Goal: Task Accomplishment & Management: Manage account settings

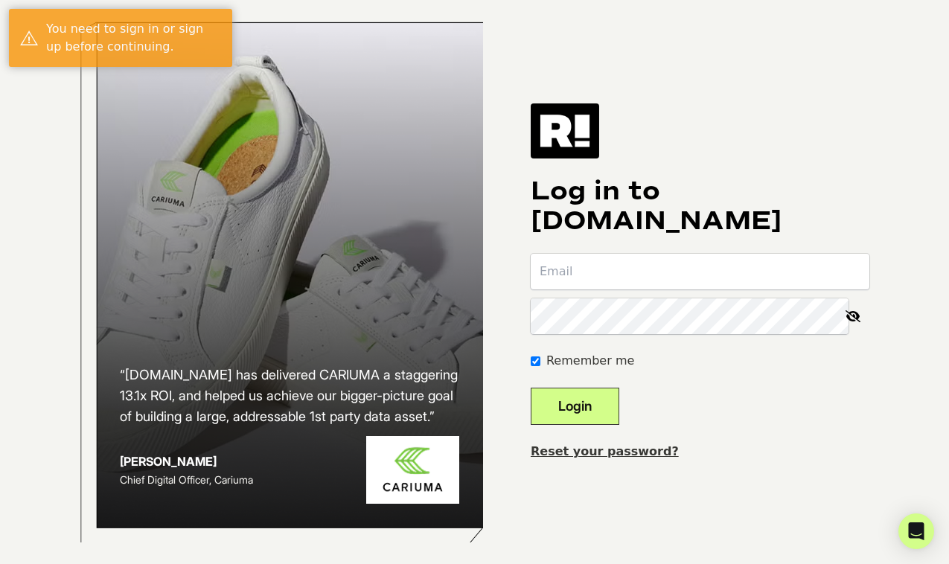
click at [652, 287] on input "email" at bounding box center [700, 272] width 339 height 36
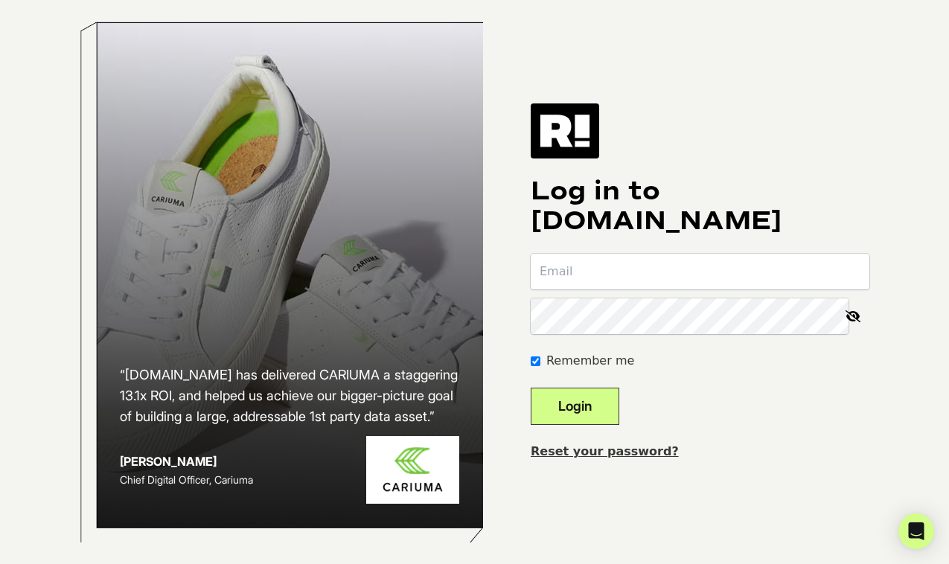
paste input "angelina@dl1961.com"
type input "angelina@dl1961.com"
click at [583, 420] on button "Login" at bounding box center [575, 406] width 89 height 37
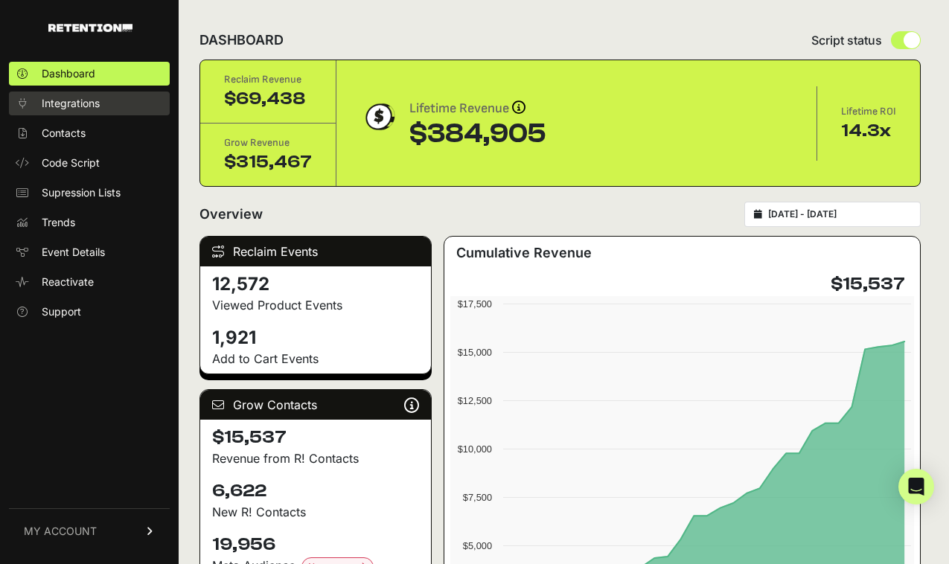
click at [95, 102] on span "Integrations" at bounding box center [71, 103] width 58 height 15
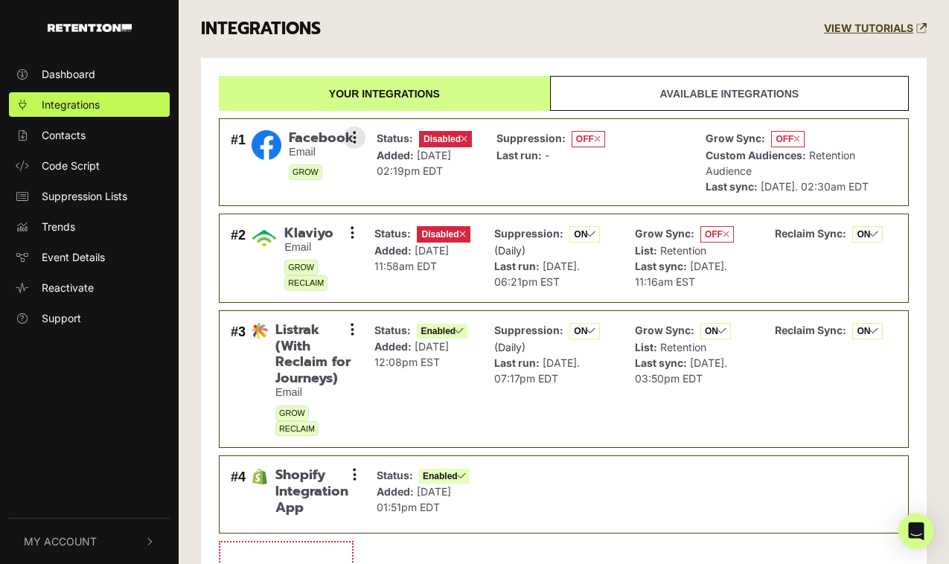
click at [339, 141] on span "Facebook" at bounding box center [321, 138] width 65 height 16
click at [329, 167] on small "GROW" at bounding box center [321, 172] width 65 height 16
click at [355, 138] on icon at bounding box center [355, 137] width 4 height 15
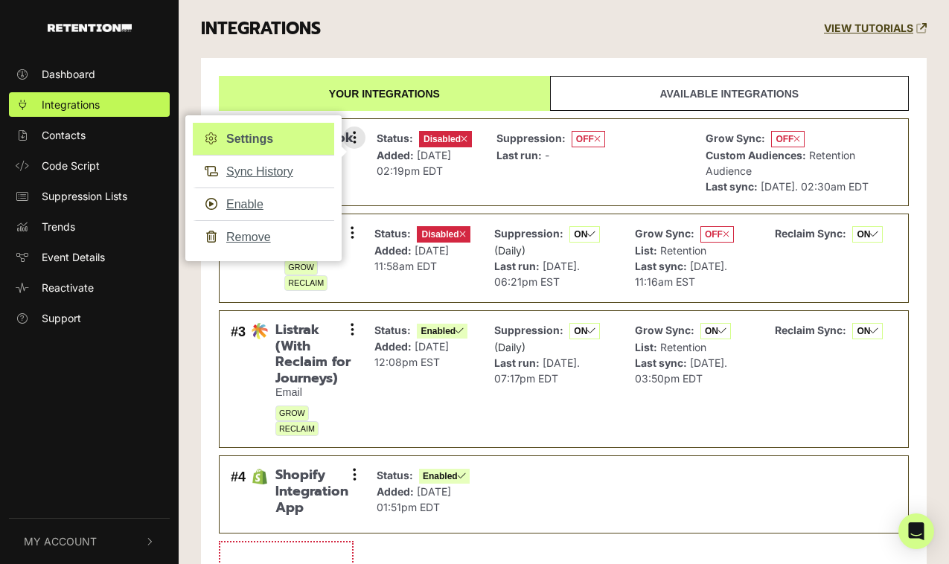
click at [275, 139] on link "Settings" at bounding box center [263, 139] width 141 height 33
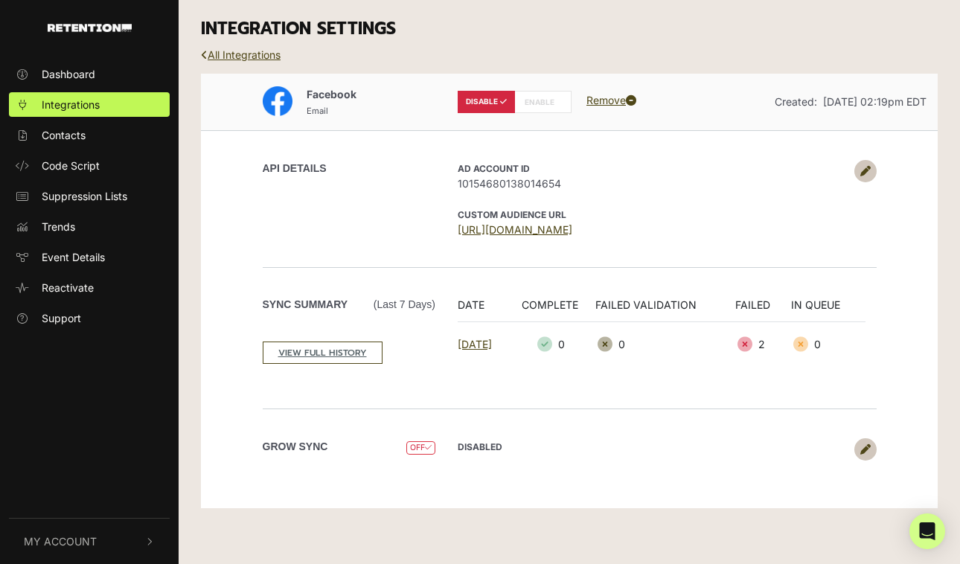
click at [863, 167] on icon at bounding box center [865, 171] width 10 height 10
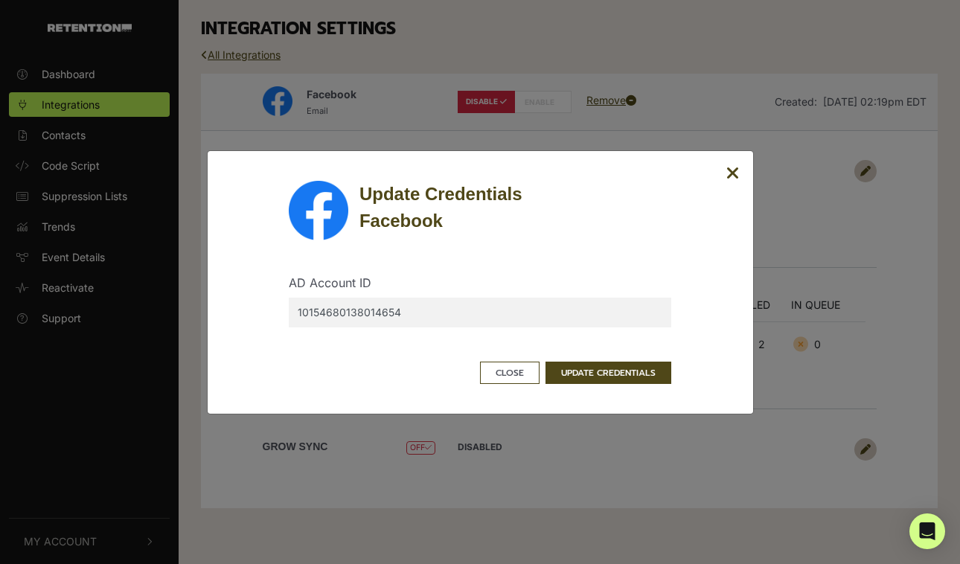
click at [743, 175] on div "Update Credentials Facebook AD Account ID 10154680138014654 Close UPDATE CREDEN…" at bounding box center [480, 282] width 547 height 264
click at [731, 174] on icon "Close" at bounding box center [732, 173] width 13 height 18
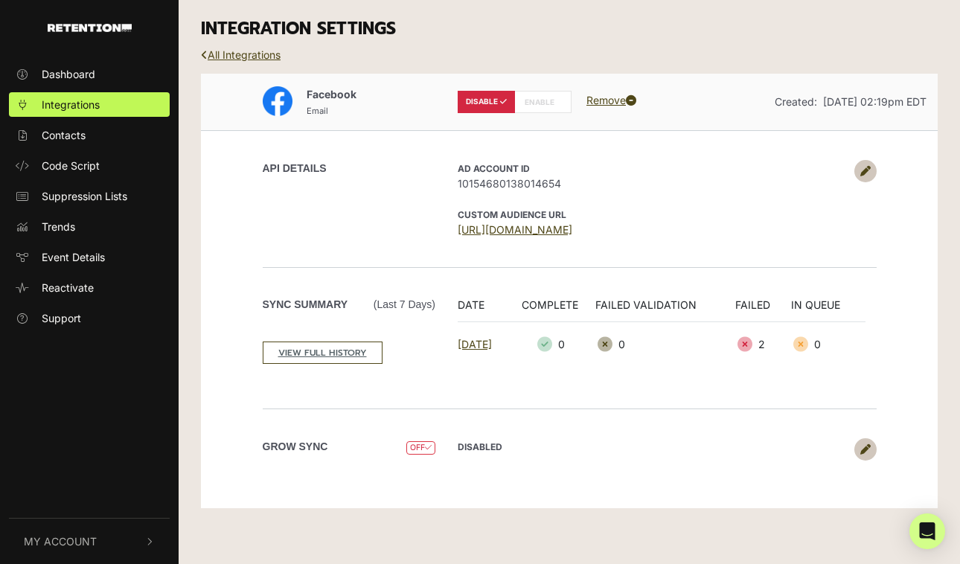
click at [864, 180] on link at bounding box center [865, 171] width 22 height 22
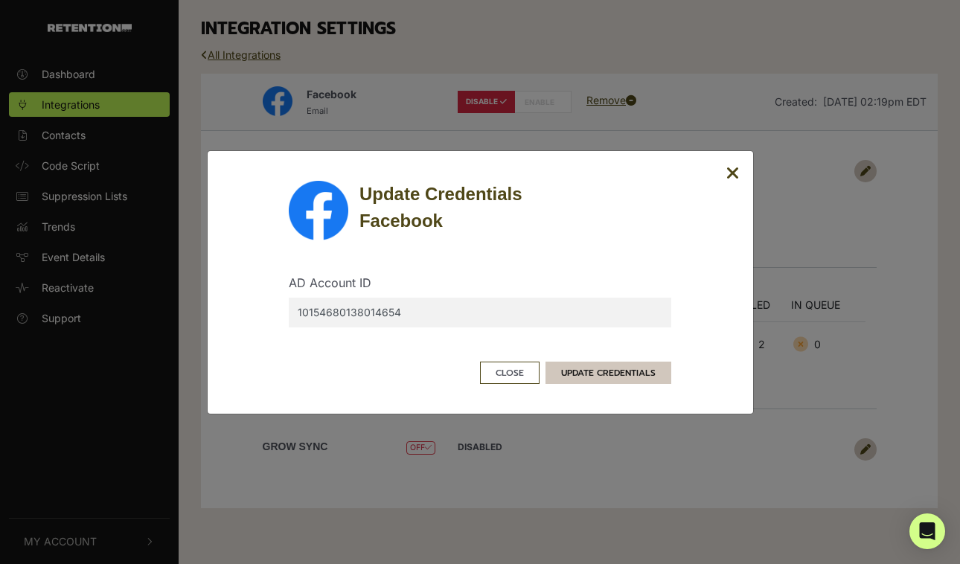
click at [651, 366] on button "UPDATE CREDENTIALS" at bounding box center [609, 373] width 126 height 22
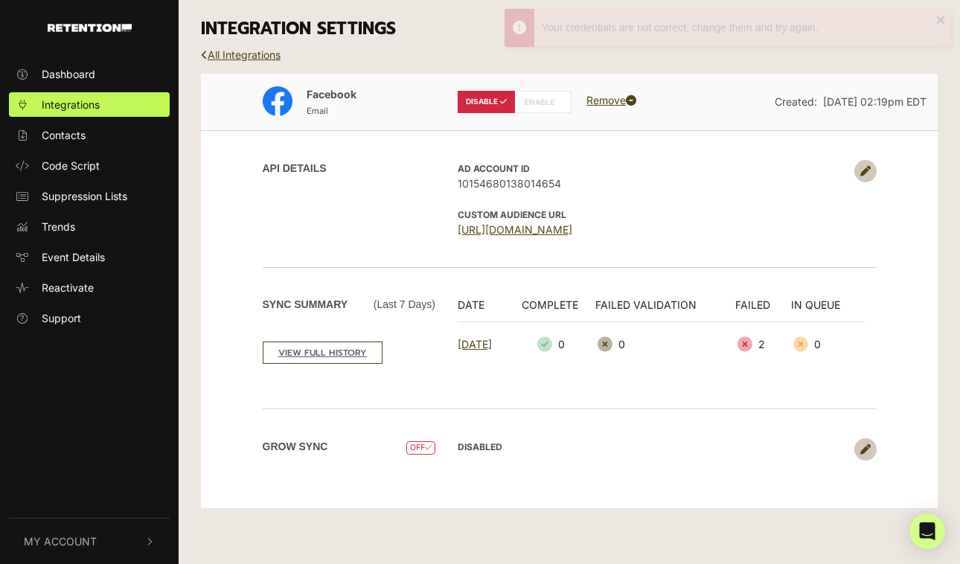
click at [572, 234] on link "[URL][DOMAIN_NAME]" at bounding box center [515, 229] width 115 height 13
click at [866, 174] on icon at bounding box center [865, 171] width 10 height 10
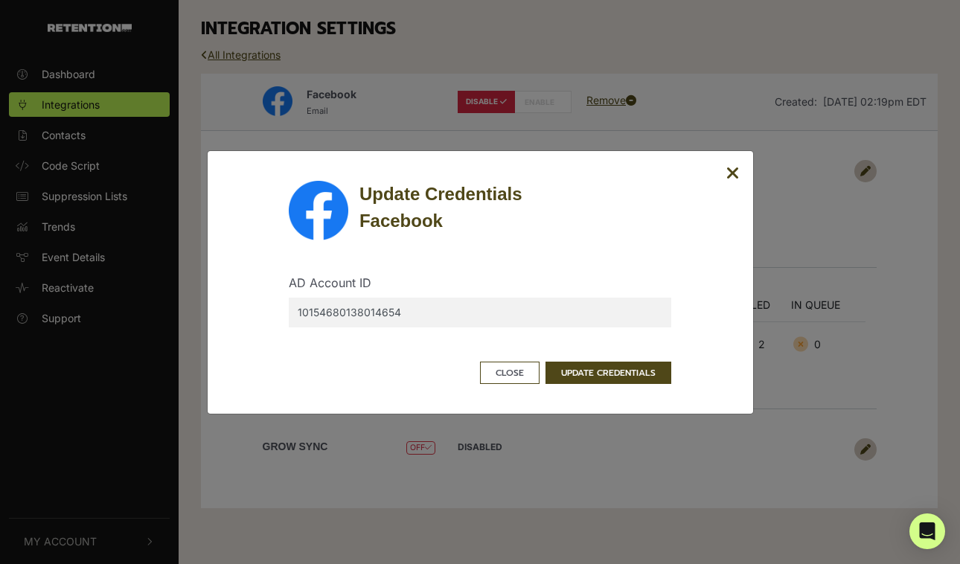
click at [403, 311] on input "10154680138014654" at bounding box center [480, 313] width 383 height 30
click at [565, 368] on button "UPDATE CREDENTIALS" at bounding box center [609, 373] width 126 height 22
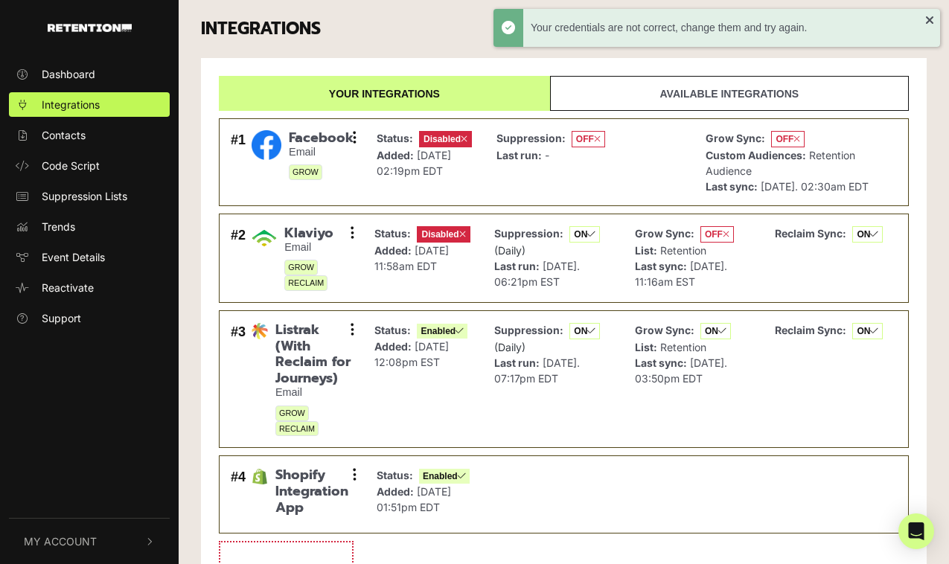
click at [678, 100] on link "Available integrations" at bounding box center [729, 93] width 359 height 35
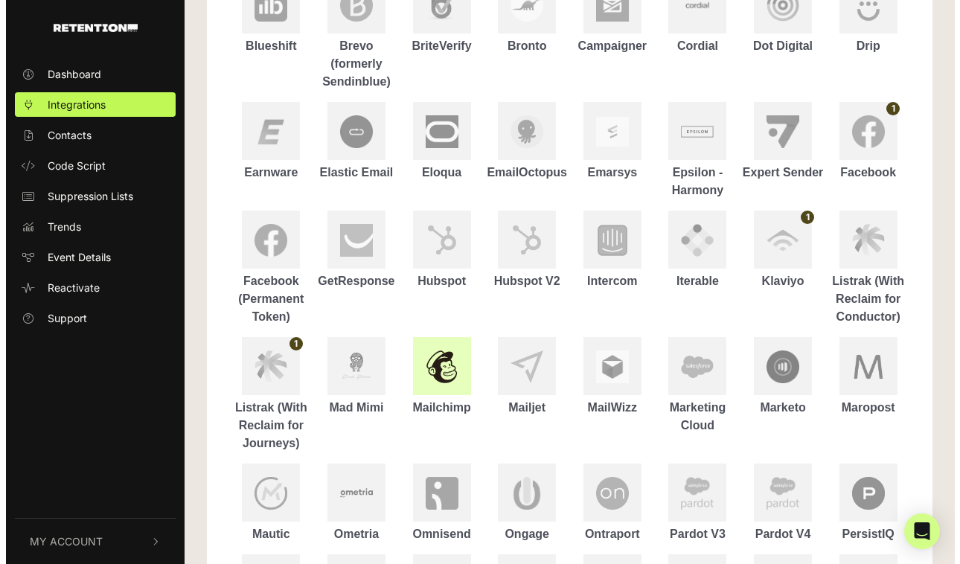
scroll to position [282, 0]
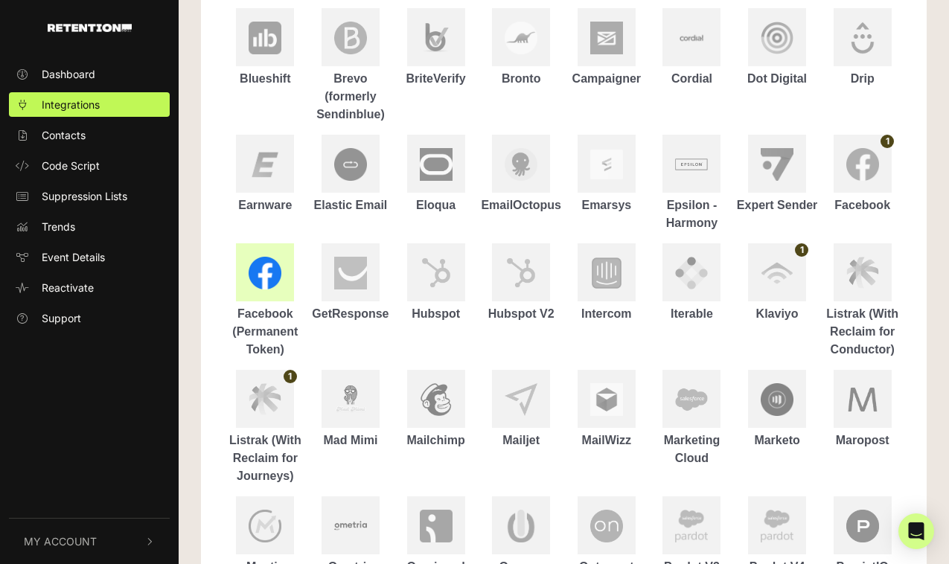
click at [276, 279] on img at bounding box center [265, 273] width 33 height 33
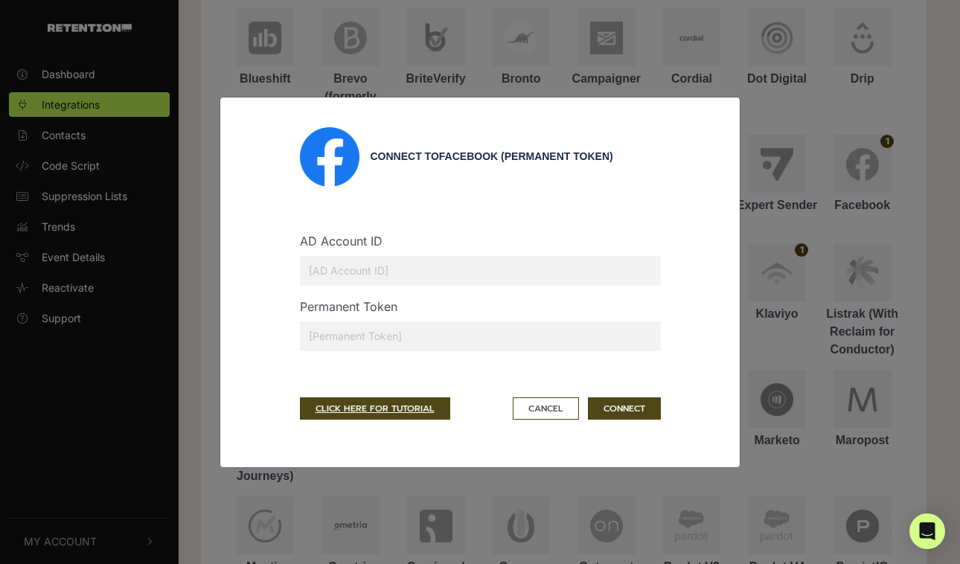
click at [416, 276] on input "text" at bounding box center [480, 271] width 361 height 30
click at [447, 243] on div "AD Account ID" at bounding box center [480, 264] width 383 height 65
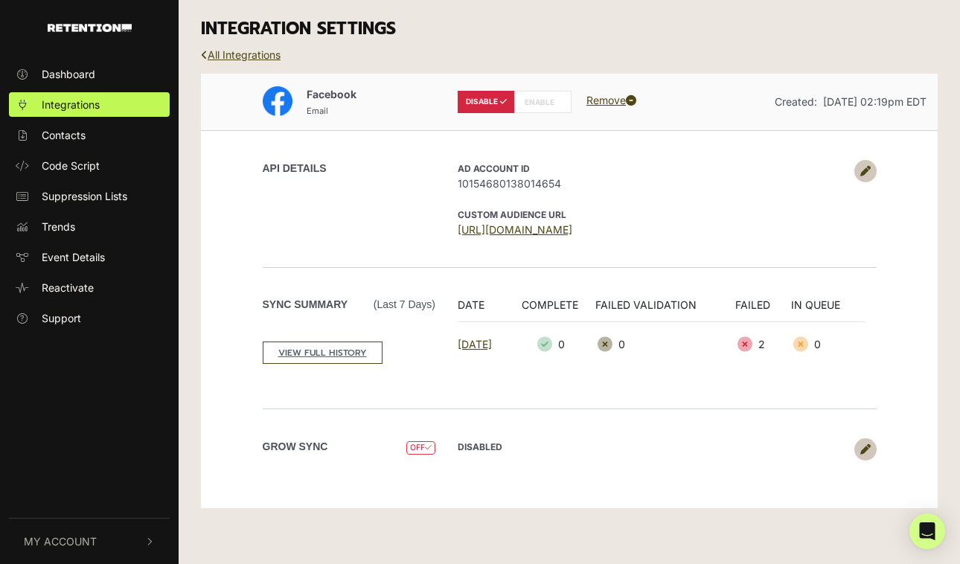
click at [525, 95] on label "ENABLE" at bounding box center [542, 102] width 57 height 22
click at [528, 98] on label "ENABLE" at bounding box center [542, 102] width 57 height 22
radio input "false"
radio input "true"
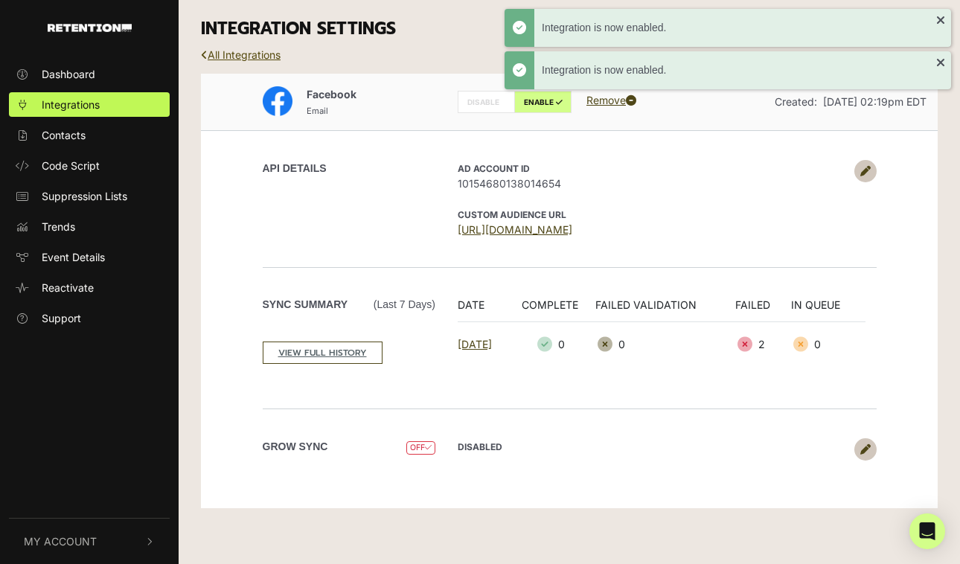
click at [224, 50] on link "All Integrations" at bounding box center [241, 54] width 80 height 13
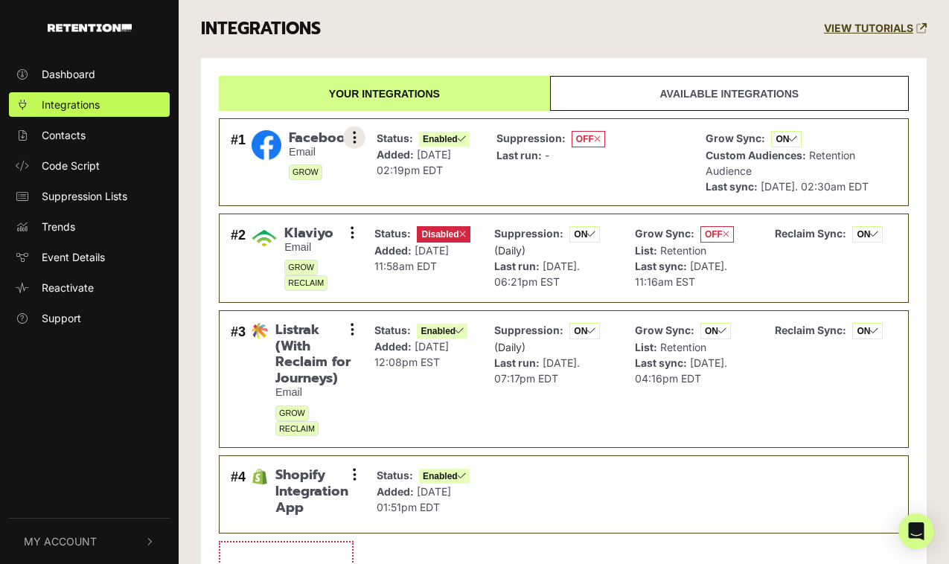
click at [356, 133] on button at bounding box center [354, 138] width 22 height 22
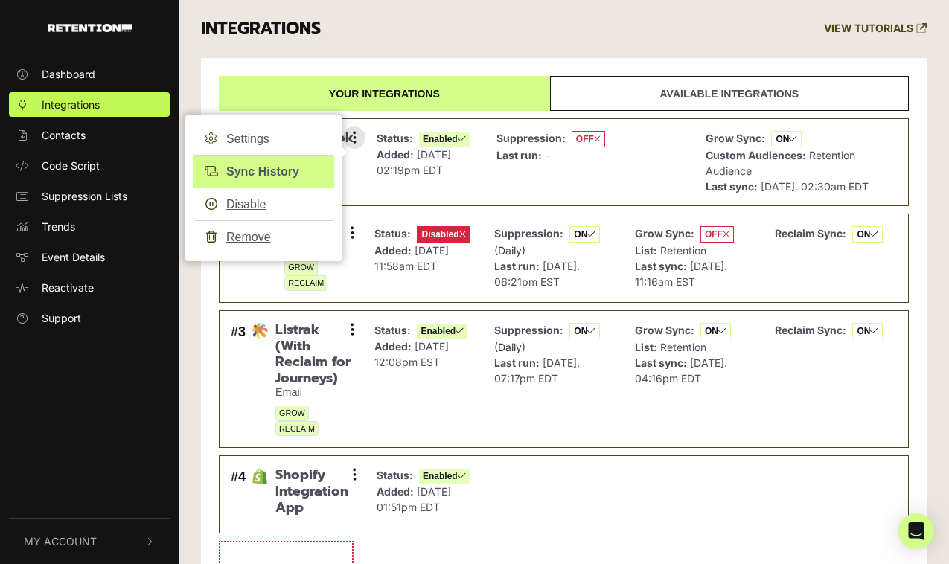
click at [278, 168] on link "Sync History" at bounding box center [263, 171] width 141 height 33
